Goal: Transaction & Acquisition: Purchase product/service

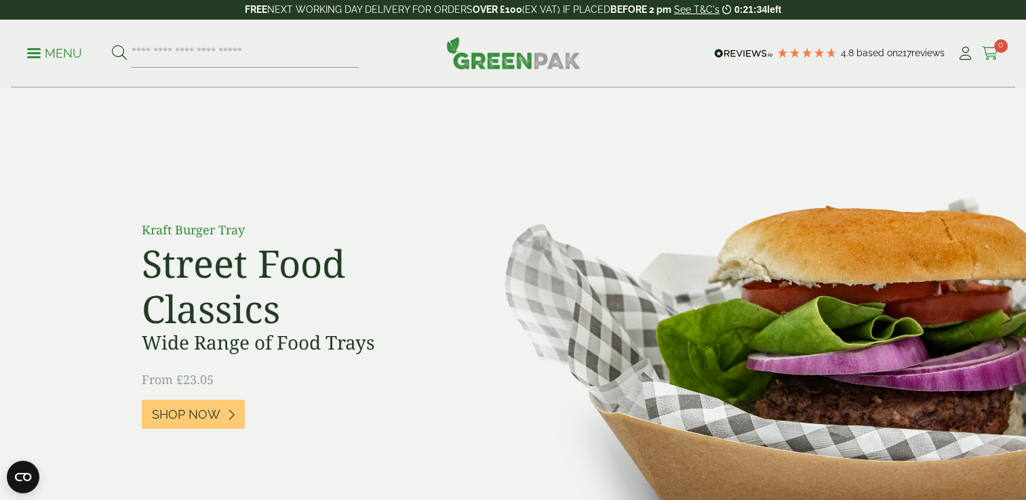
click at [985, 50] on icon at bounding box center [990, 54] width 17 height 14
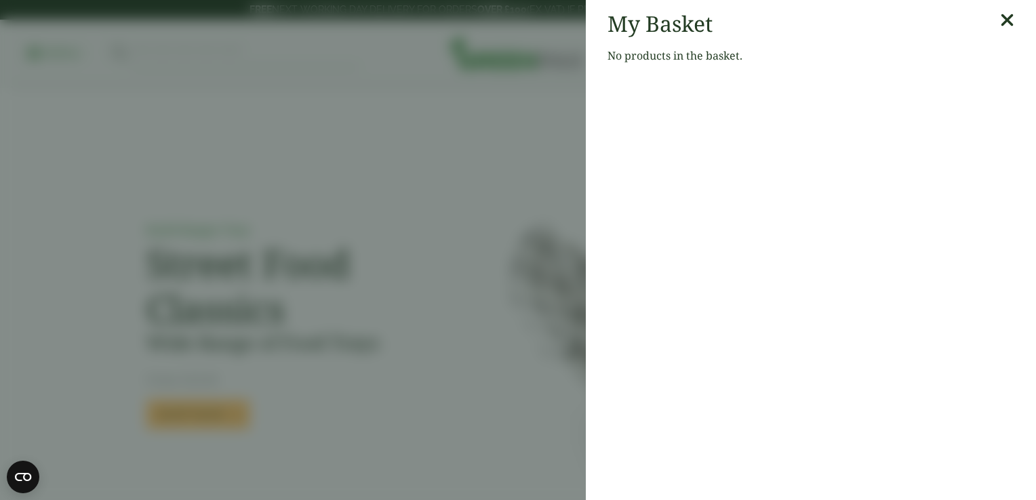
click at [1000, 35] on link at bounding box center [1007, 24] width 14 height 26
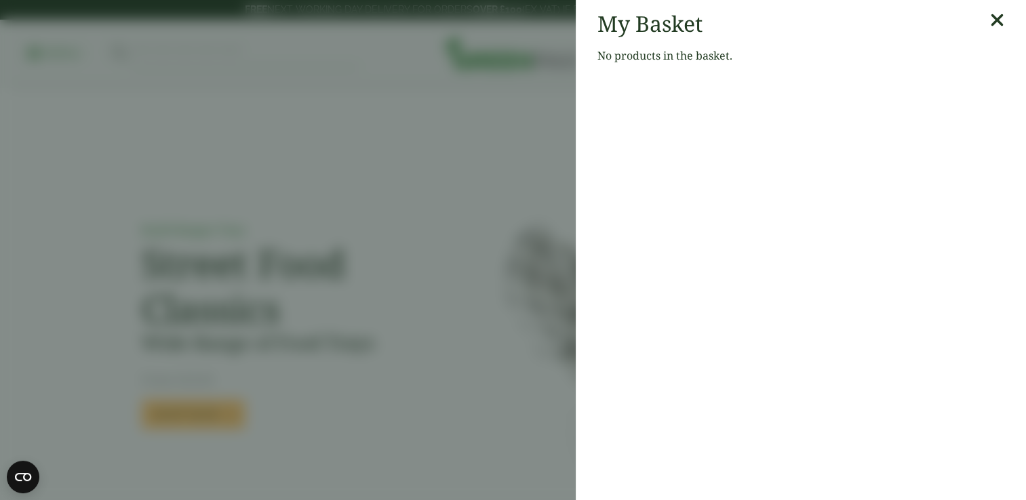
click at [994, 30] on div "Menu 4.8 Based on 217 reviews My Account" at bounding box center [513, 54] width 1004 height 68
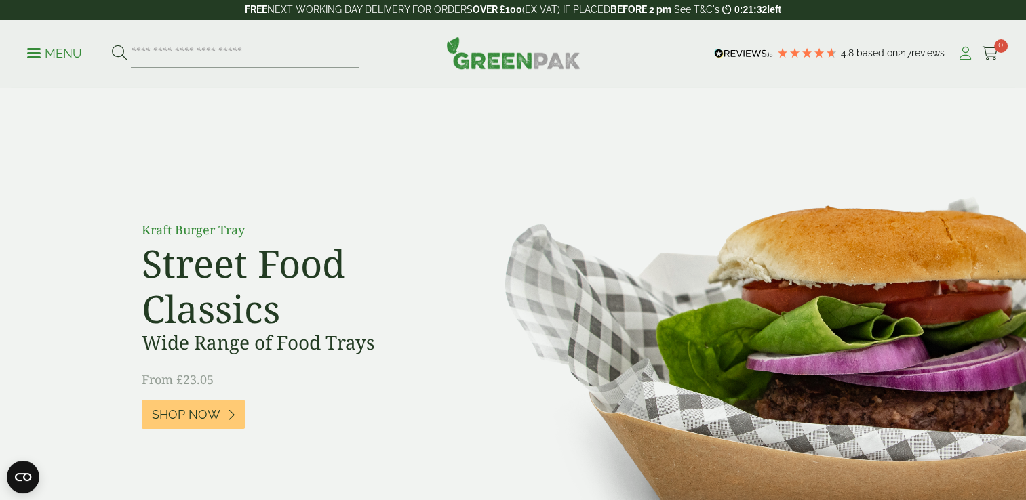
click at [968, 45] on link "My Account" at bounding box center [965, 53] width 17 height 20
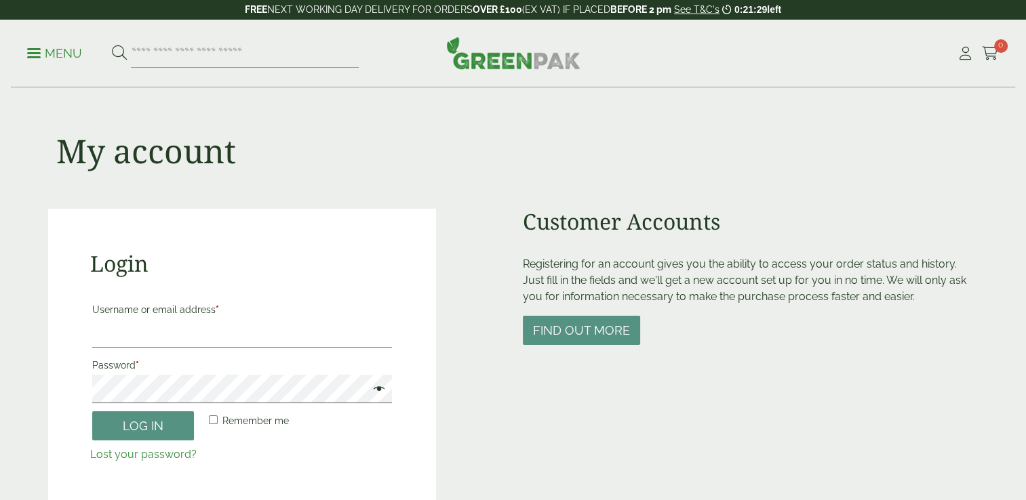
click at [120, 331] on input "Username or email address *" at bounding box center [242, 333] width 300 height 28
type input "**********"
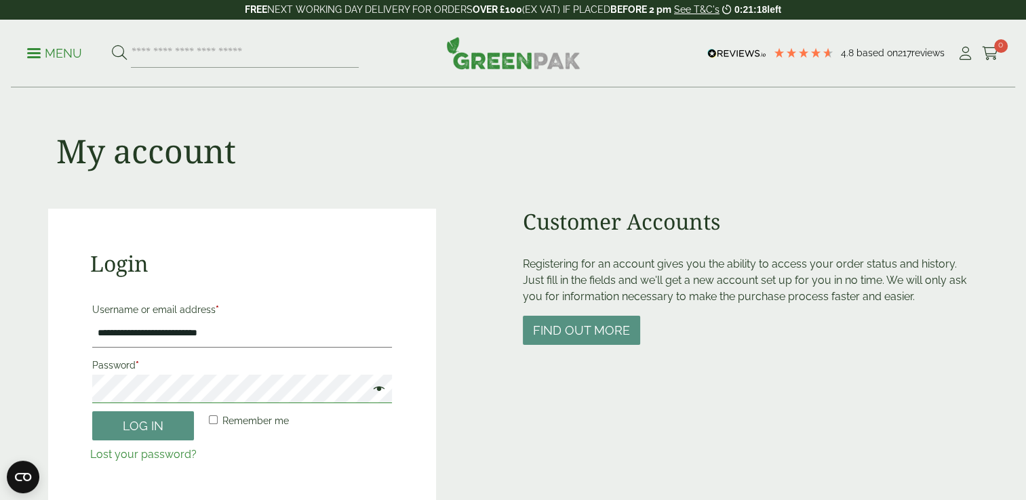
click at [92, 412] on button "Log in" at bounding box center [143, 426] width 102 height 29
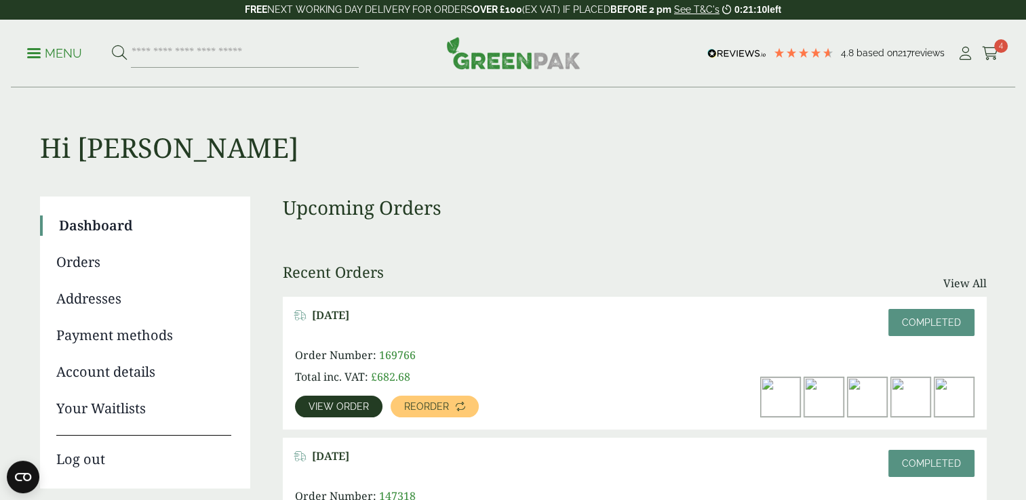
click at [136, 340] on link "Payment methods" at bounding box center [143, 336] width 175 height 20
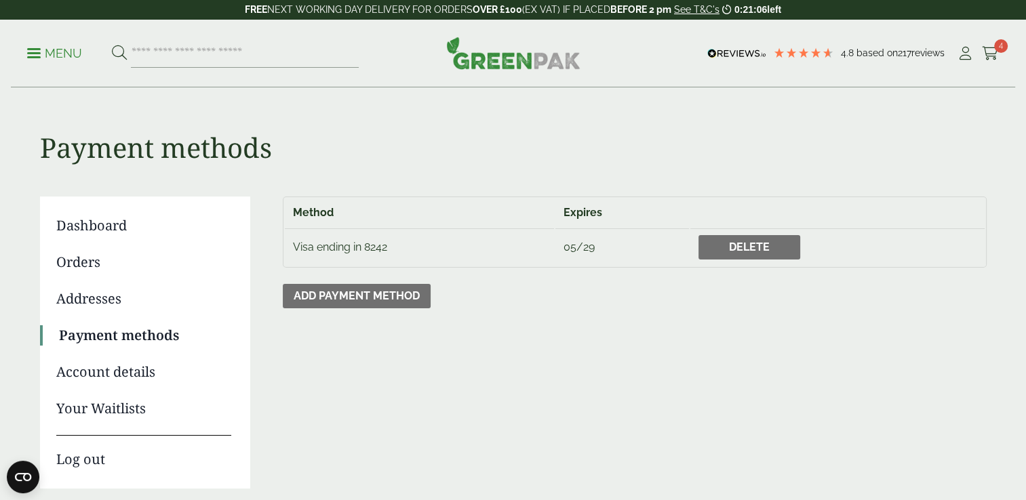
click at [338, 245] on td "Visa ending in 8242" at bounding box center [419, 247] width 269 height 37
click at [993, 54] on icon at bounding box center [990, 54] width 17 height 14
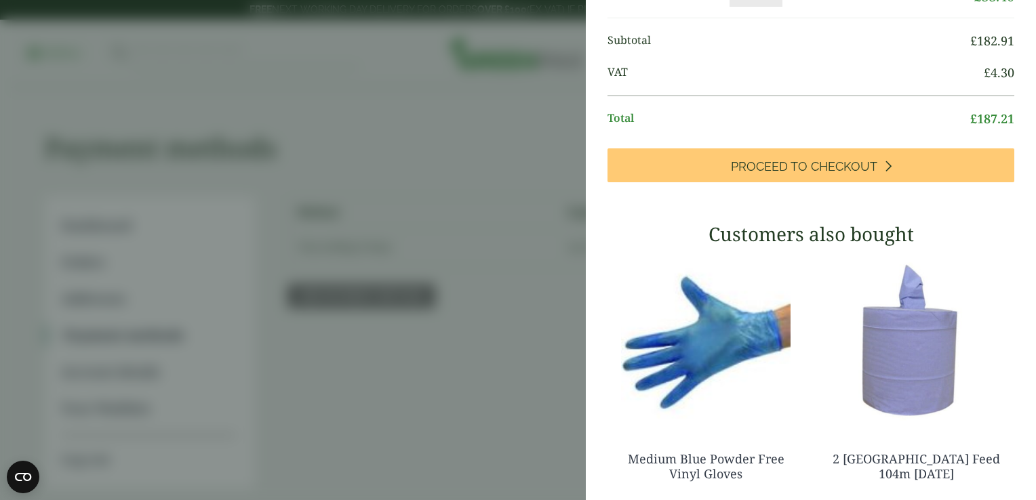
scroll to position [475, 0]
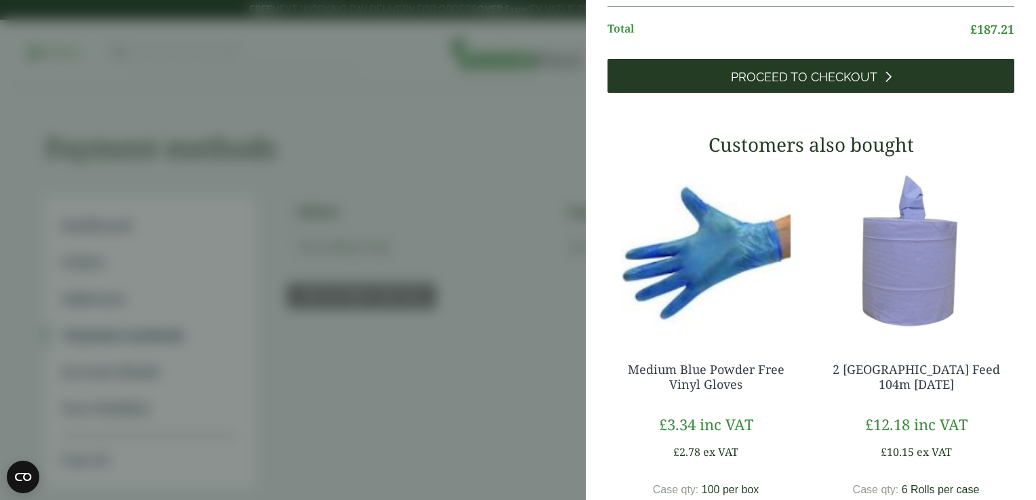
click at [773, 93] on link "Proceed to Checkout" at bounding box center [811, 76] width 407 height 34
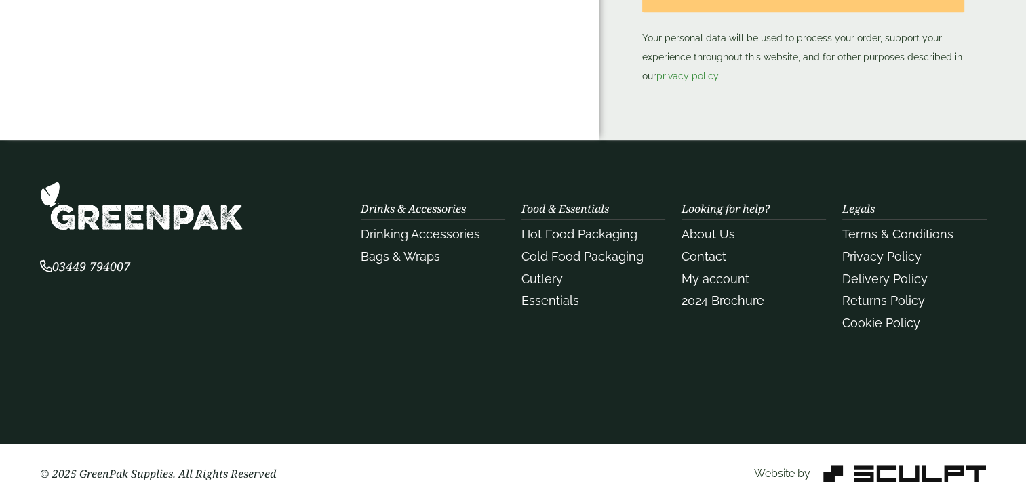
scroll to position [567, 0]
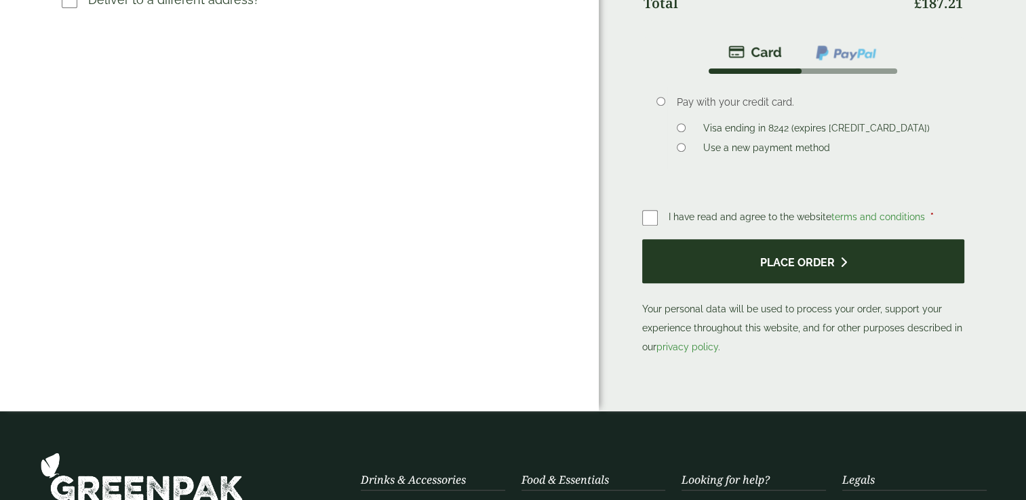
click at [711, 258] on button "Place order" at bounding box center [803, 261] width 323 height 44
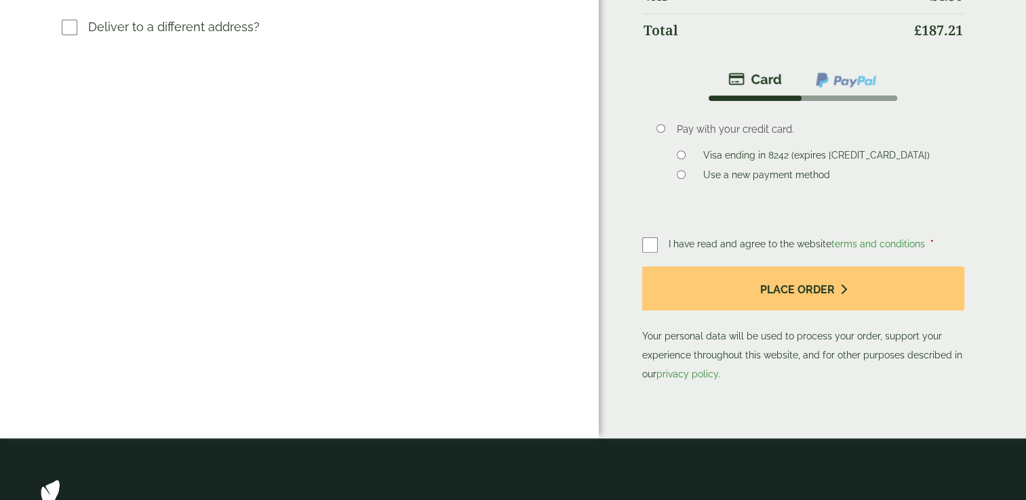
scroll to position [499, 0]
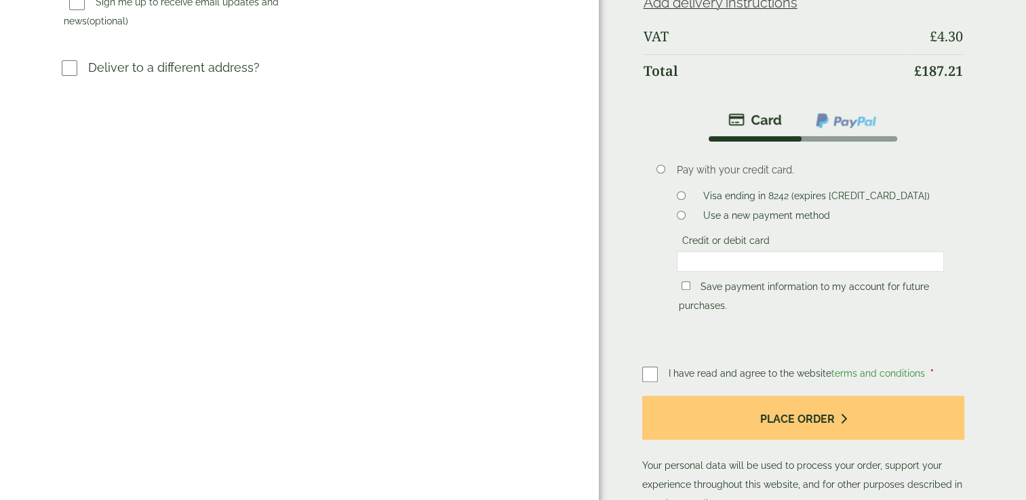
click at [655, 251] on li "Pay with your credit card. Visa ending in 8242 (expires [CREDIT_CARD_DATA]) Use…" at bounding box center [803, 245] width 323 height 207
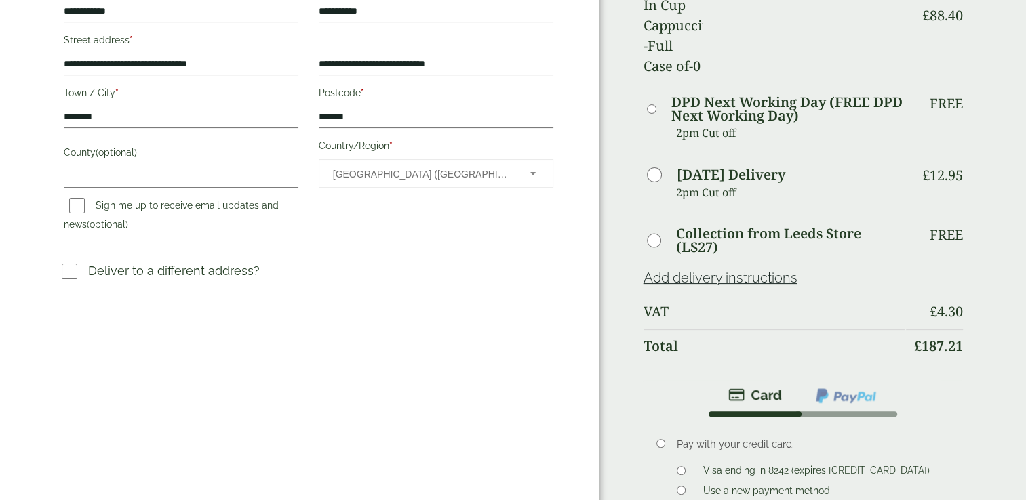
scroll to position [363, 0]
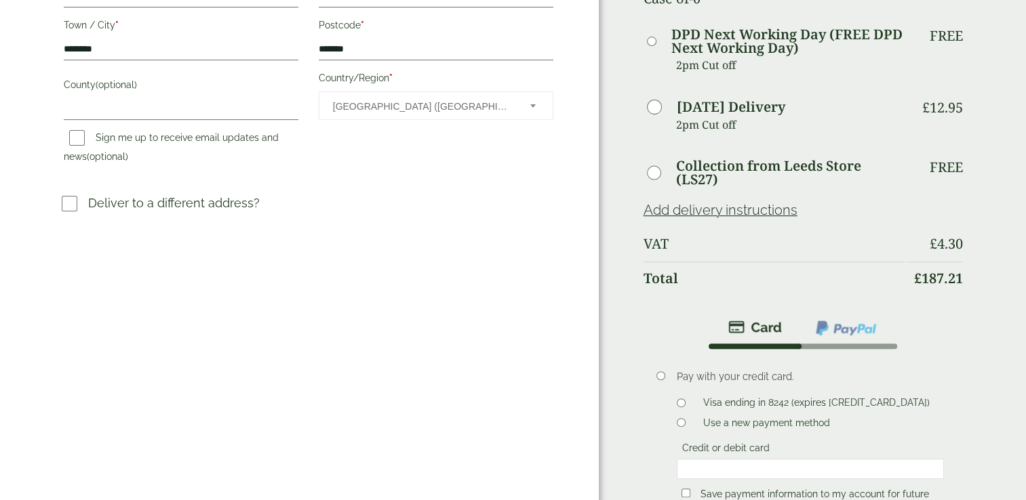
click at [675, 387] on div "Pay with your credit card. Visa ending in 8242 (expires [CREDIT_CARD_DATA]) Use…" at bounding box center [810, 447] width 287 height 175
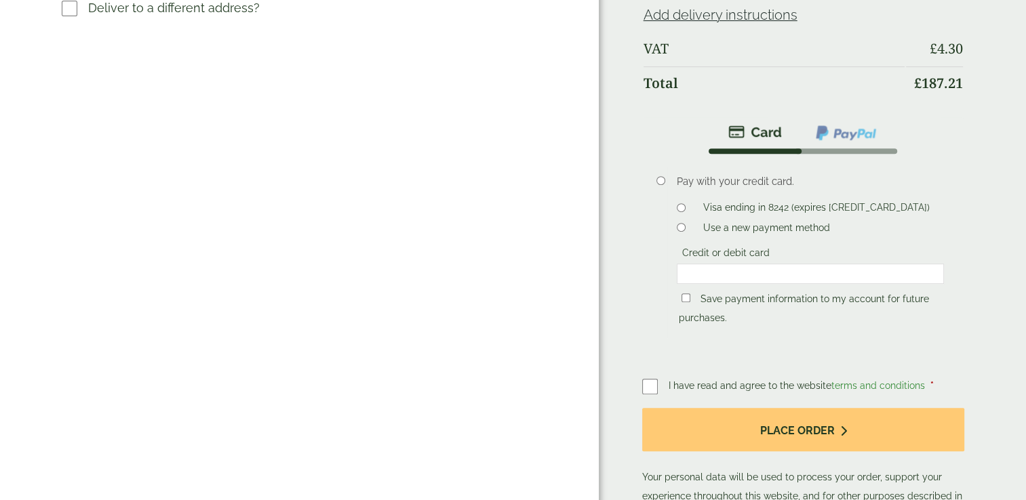
scroll to position [567, 0]
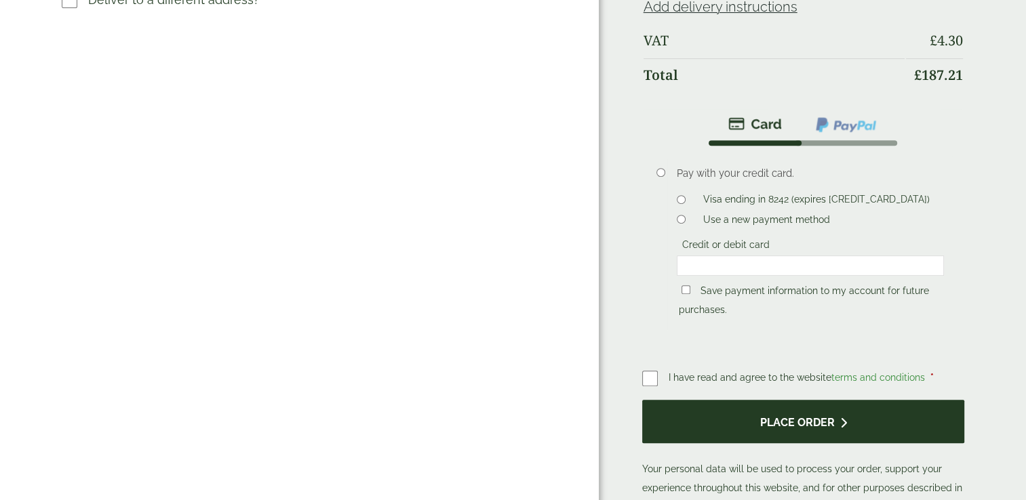
click at [713, 400] on button "Place order" at bounding box center [803, 422] width 323 height 44
click at [854, 400] on button "Place order" at bounding box center [803, 422] width 323 height 44
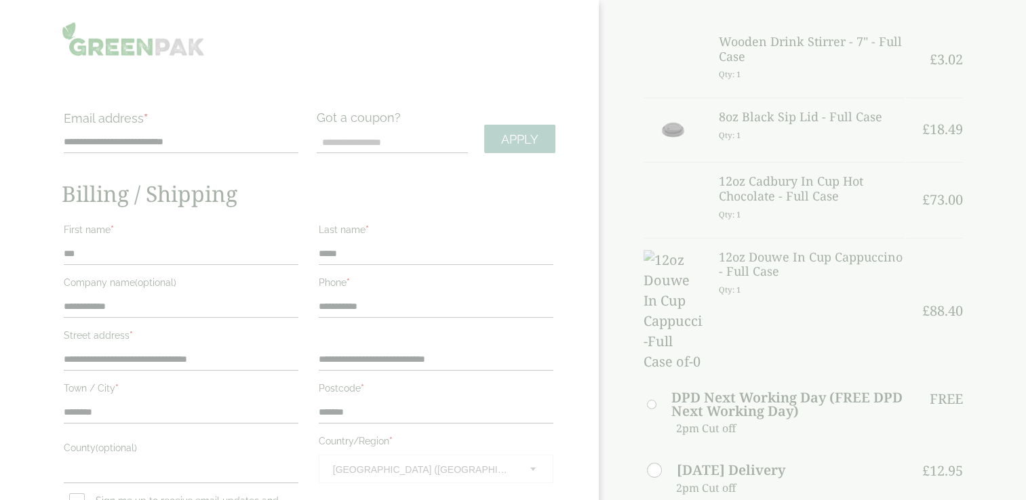
scroll to position [136, 0]
